Goal: Task Accomplishment & Management: Manage account settings

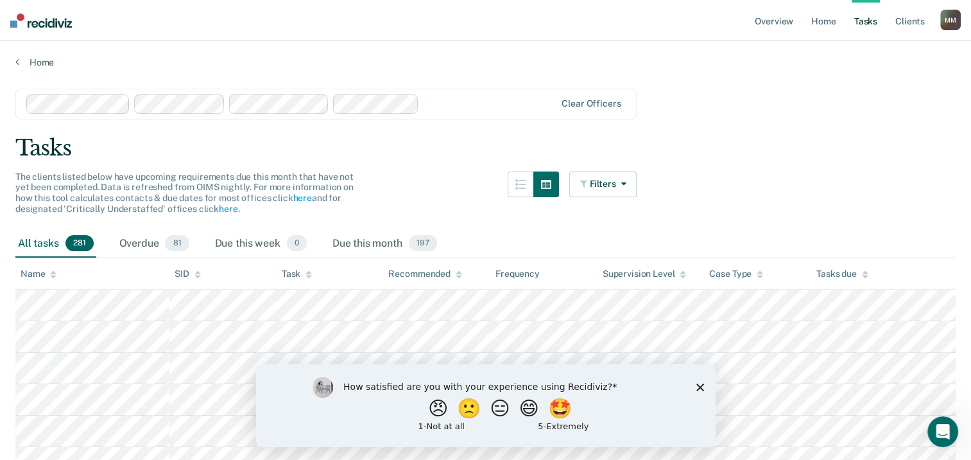
click at [702, 386] on icon "Close survey" at bounding box center [700, 387] width 8 height 8
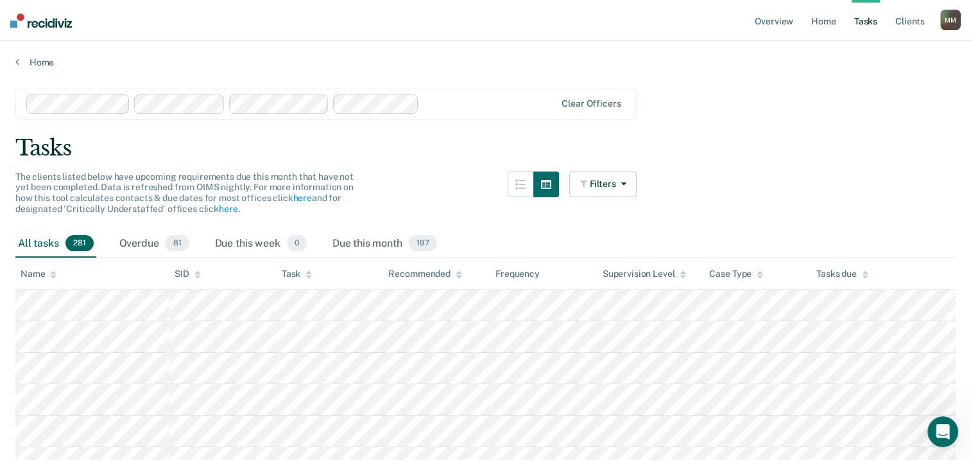
click at [955, 19] on div "M M" at bounding box center [950, 20] width 21 height 21
click at [872, 87] on link "Log Out" at bounding box center [898, 84] width 103 height 11
